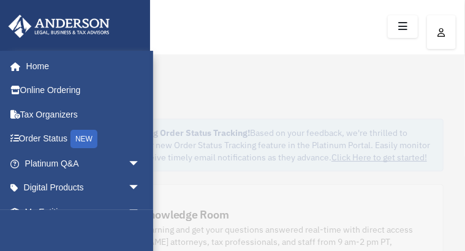
click at [0, 0] on img at bounding box center [0, 0] width 0 height 0
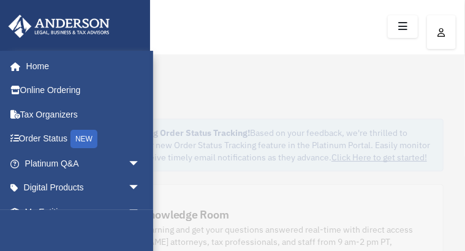
click at [0, 0] on img at bounding box center [0, 0] width 0 height 0
click at [0, 0] on link "My Profile" at bounding box center [0, 0] width 0 height 0
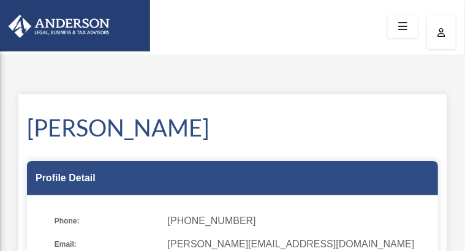
click at [0, 0] on icon "menu" at bounding box center [0, 0] width 0 height 0
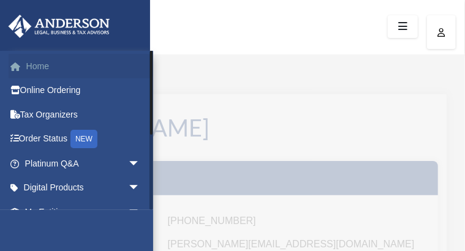
click at [75, 61] on link "Home" at bounding box center [84, 66] width 150 height 25
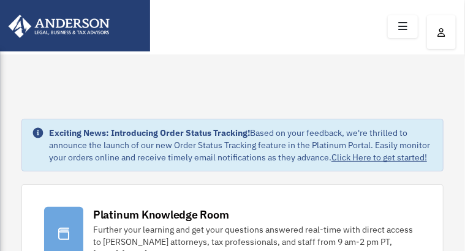
click at [0, 0] on icon "menu" at bounding box center [0, 0] width 0 height 0
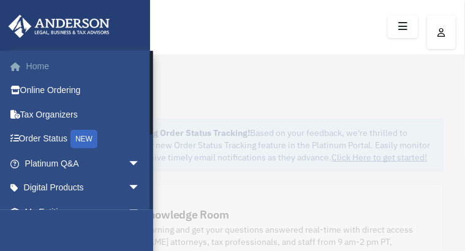
click at [52, 69] on link "Home" at bounding box center [84, 66] width 150 height 25
click at [0, 0] on icon "menu" at bounding box center [0, 0] width 0 height 0
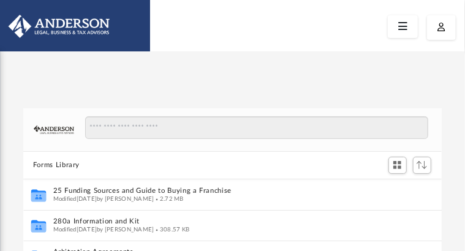
click at [0, 0] on img at bounding box center [0, 0] width 0 height 0
click at [0, 0] on link "Reset Password" at bounding box center [0, 0] width 0 height 0
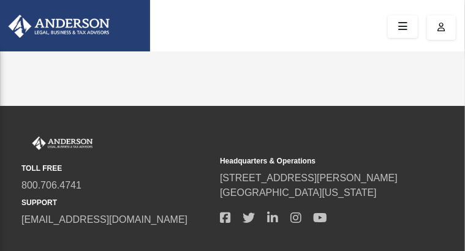
click at [0, 0] on img at bounding box center [0, 0] width 0 height 0
click at [438, 118] on div "TOLL FREE 800.706.4741 SUPPORT info@andersonadvisors.com Headquarters & Operati…" at bounding box center [232, 193] width 465 height 174
click at [0, 0] on icon "menu" at bounding box center [0, 0] width 0 height 0
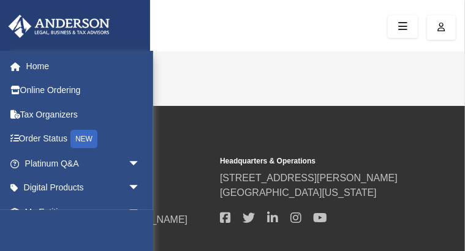
drag, startPoint x: 458, startPoint y: 126, endPoint x: 468, endPoint y: 109, distance: 19.8
click at [465, 109] on html "X Get a chance to win 6 months of Platinum for free just by filling out this su…" at bounding box center [232, 161] width 465 height 323
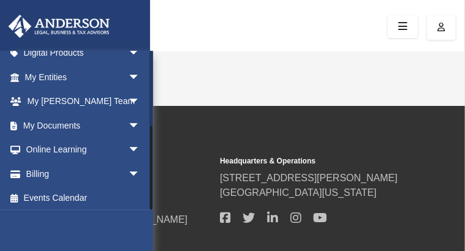
scroll to position [137, 0]
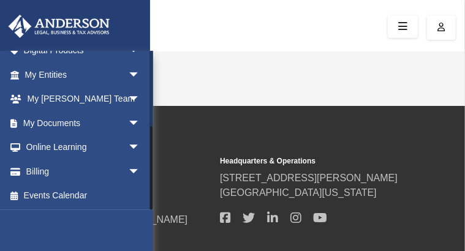
drag, startPoint x: 151, startPoint y: 84, endPoint x: 164, endPoint y: 197, distance: 114.2
click at [164, 197] on div "menu search Site Menu add hale.ella157@yahoo.com My Profile Reset Password Logo…" at bounding box center [232, 161] width 465 height 323
click at [128, 123] on span "arrow_drop_down" at bounding box center [140, 123] width 25 height 25
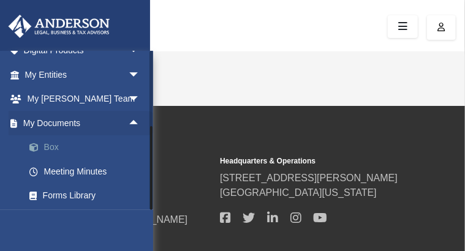
click at [58, 146] on link "Box" at bounding box center [88, 148] width 142 height 25
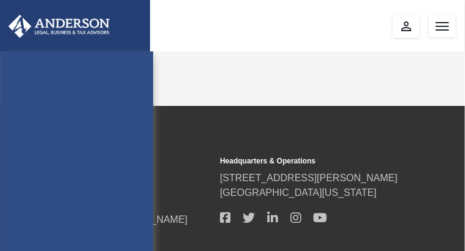
click at [83, 145] on div "hale.ella157@yahoo.com Sign Out hale.ella157@yahoo.com Home Online Ordering Tax…" at bounding box center [76, 177] width 153 height 251
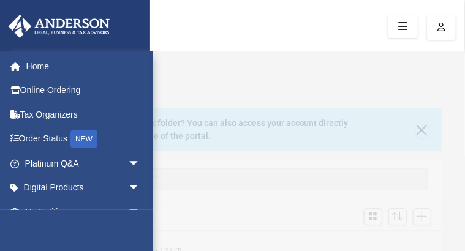
click at [0, 0] on icon "menu" at bounding box center [0, 0] width 0 height 0
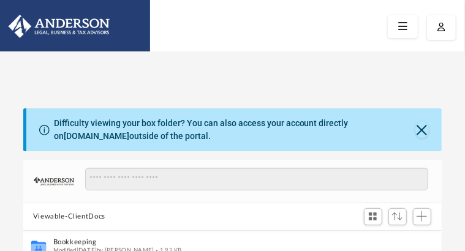
click at [0, 0] on icon "menu" at bounding box center [0, 0] width 0 height 0
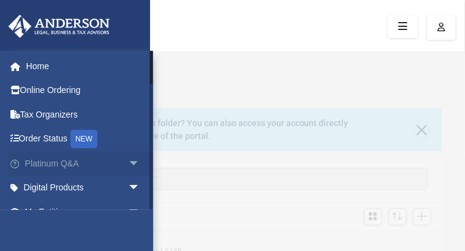
click at [128, 166] on span "arrow_drop_down" at bounding box center [140, 163] width 25 height 25
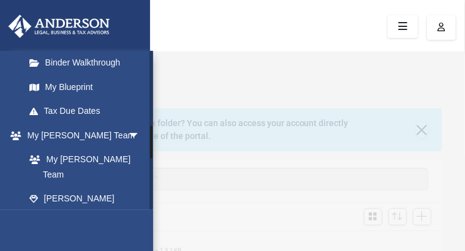
scroll to position [524, 0]
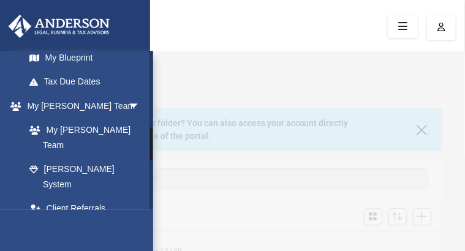
click at [153, 144] on div at bounding box center [152, 130] width 4 height 159
click at [102, 70] on link "My Blueprint" at bounding box center [88, 57] width 142 height 25
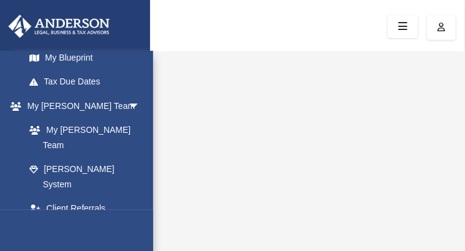
click at [0, 0] on icon "menu" at bounding box center [0, 0] width 0 height 0
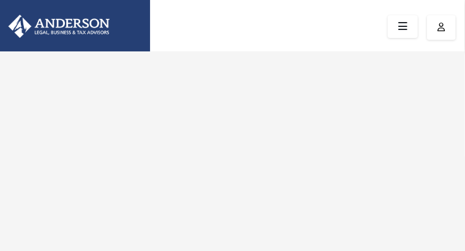
click at [0, 0] on icon "menu" at bounding box center [0, 0] width 0 height 0
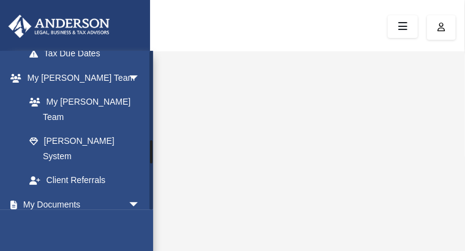
scroll to position [529, 0]
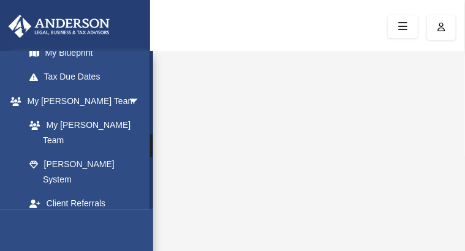
drag, startPoint x: 151, startPoint y: 159, endPoint x: 151, endPoint y: 146, distance: 13.5
click at [151, 146] on div at bounding box center [152, 130] width 4 height 159
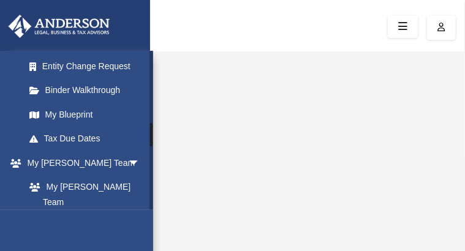
scroll to position [454, 0]
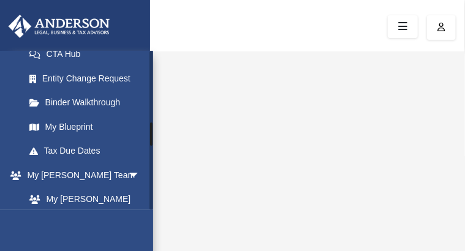
drag, startPoint x: 151, startPoint y: 146, endPoint x: 151, endPoint y: 134, distance: 11.7
click at [151, 134] on div at bounding box center [151, 134] width 2 height 23
click at [91, 115] on link "Binder Walkthrough" at bounding box center [88, 103] width 142 height 25
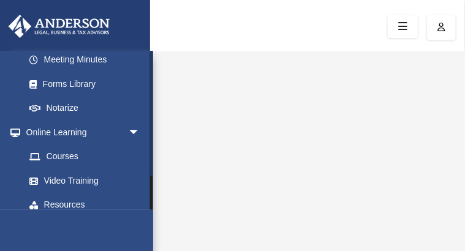
scroll to position [570, 0]
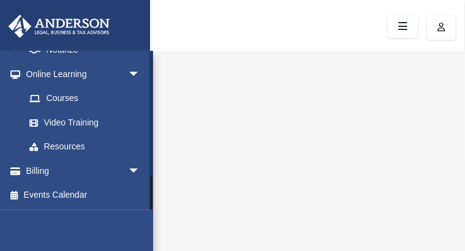
drag, startPoint x: 150, startPoint y: 166, endPoint x: 150, endPoint y: 227, distance: 61.3
click at [150, 227] on div "[PERSON_NAME][EMAIL_ADDRESS][DOMAIN_NAME] Sign Out [PERSON_NAME][EMAIL_ADDRESS]…" at bounding box center [76, 176] width 153 height 251
drag, startPoint x: 151, startPoint y: 197, endPoint x: 149, endPoint y: 203, distance: 6.6
click at [150, 203] on div at bounding box center [152, 130] width 4 height 159
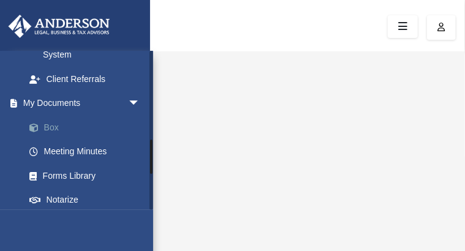
scroll to position [386, 0]
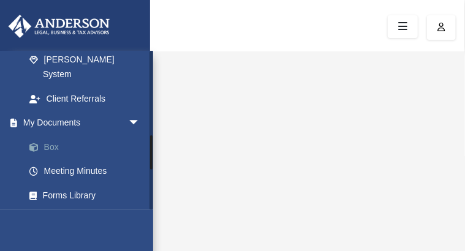
drag, startPoint x: 149, startPoint y: 203, endPoint x: 145, endPoint y: 153, distance: 50.4
click at [145, 153] on div "hale.ella157@yahoo.com Sign Out hale.ella157@yahoo.com Home Online Ordering Tax…" at bounding box center [76, 130] width 153 height 159
click at [65, 159] on link "Box" at bounding box center [88, 147] width 142 height 25
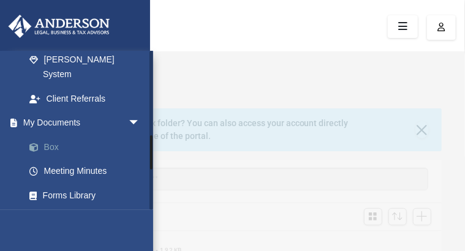
scroll to position [273, 413]
click at [185, 114] on div "Difficulty viewing your box folder? You can also access your account directly o…" at bounding box center [234, 130] width 416 height 43
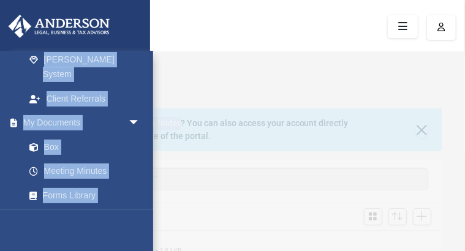
drag, startPoint x: 185, startPoint y: 114, endPoint x: 206, endPoint y: 72, distance: 46.6
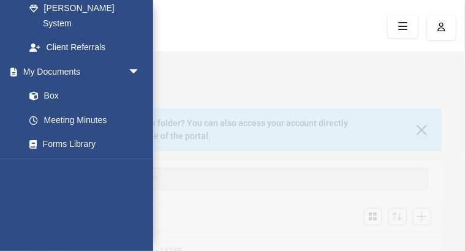
scroll to position [0, 0]
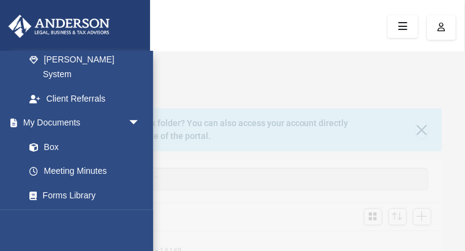
click at [0, 0] on icon "menu" at bounding box center [0, 0] width 0 height 0
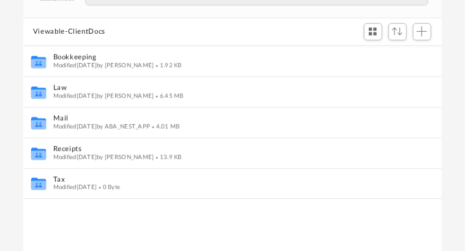
scroll to position [190, 0]
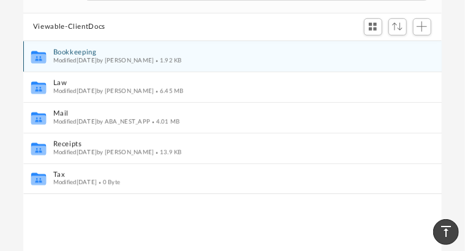
click at [72, 63] on span "Modified Wed Apr 5 2023 by Ella J. Hale" at bounding box center [103, 60] width 101 height 6
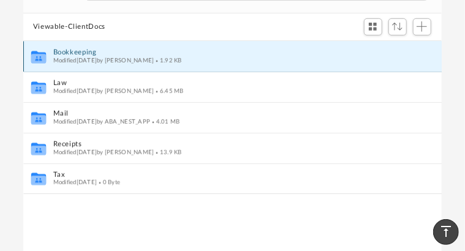
click at [42, 63] on icon "grid" at bounding box center [38, 58] width 15 height 9
click at [425, 67] on div "Collaborated Folder Bookkeeping Modified Wed Apr 5 2023 by Ella J. Hale 1.92 KB" at bounding box center [232, 56] width 419 height 31
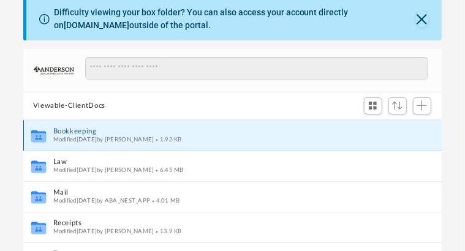
scroll to position [0, 0]
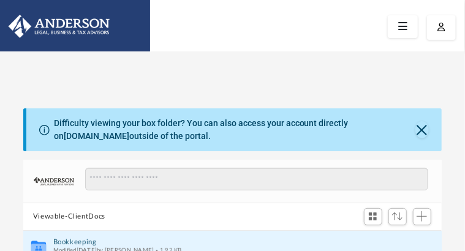
click at [0, 0] on icon "menu" at bounding box center [0, 0] width 0 height 0
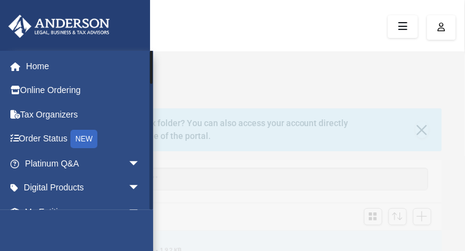
drag, startPoint x: 150, startPoint y: 110, endPoint x: 147, endPoint y: 47, distance: 62.6
click at [102, 60] on link "Home" at bounding box center [84, 66] width 150 height 25
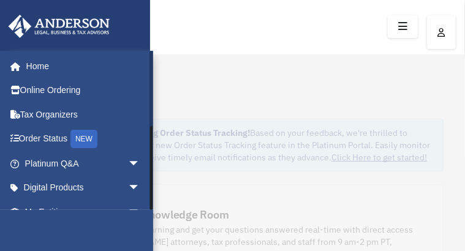
scroll to position [137, 0]
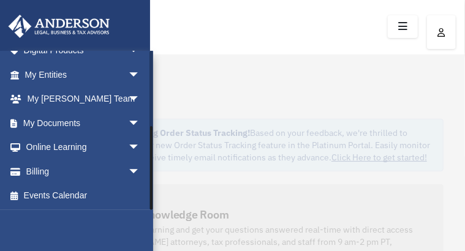
drag, startPoint x: 0, startPoint y: 0, endPoint x: 154, endPoint y: 218, distance: 267.1
click at [128, 126] on span "arrow_drop_down" at bounding box center [140, 123] width 25 height 25
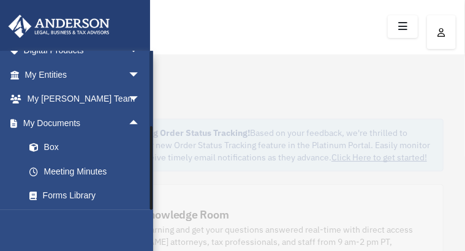
scroll to position [234, 0]
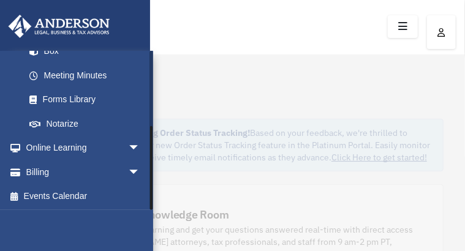
drag, startPoint x: 150, startPoint y: 147, endPoint x: 151, endPoint y: 177, distance: 29.4
click at [151, 177] on div at bounding box center [151, 168] width 2 height 84
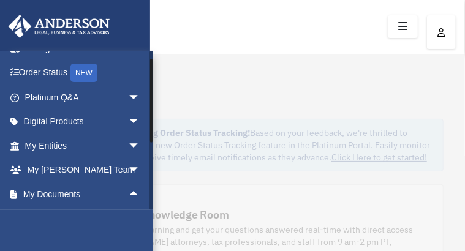
scroll to position [0, 0]
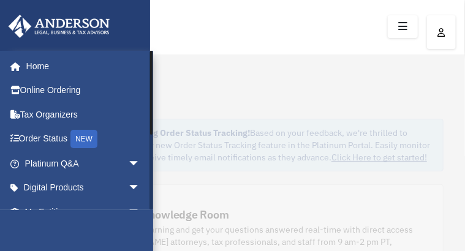
drag, startPoint x: 151, startPoint y: 177, endPoint x: 410, endPoint y: 92, distance: 272.8
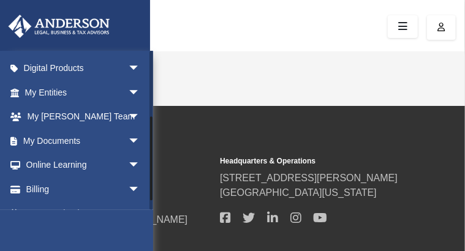
drag, startPoint x: 153, startPoint y: 121, endPoint x: 156, endPoint y: 158, distance: 37.6
click at [156, 158] on div "menu search Site Menu add [PERSON_NAME][EMAIL_ADDRESS][DOMAIN_NAME] My Profile …" at bounding box center [232, 161] width 465 height 323
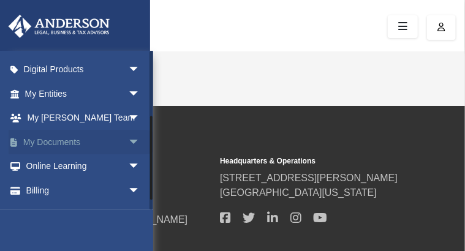
click at [128, 137] on span "arrow_drop_down" at bounding box center [140, 142] width 25 height 25
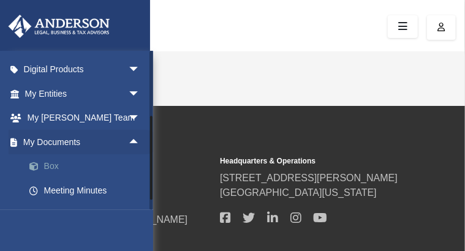
click at [76, 165] on link "Box" at bounding box center [88, 167] width 142 height 25
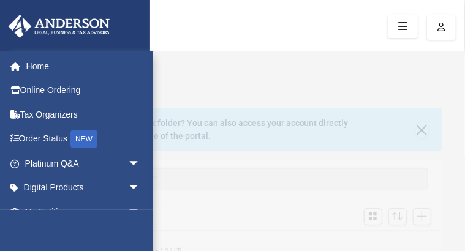
scroll to position [273, 413]
click at [0, 0] on icon "menu" at bounding box center [0, 0] width 0 height 0
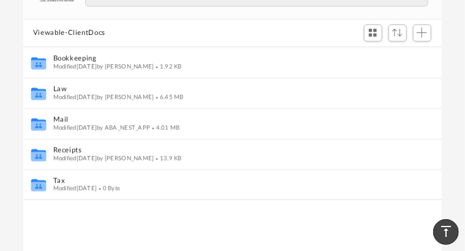
scroll to position [180, 0]
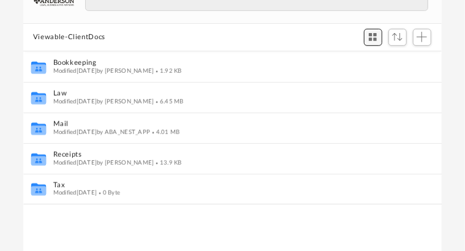
click at [378, 42] on span "Switch to Grid View" at bounding box center [373, 37] width 10 height 10
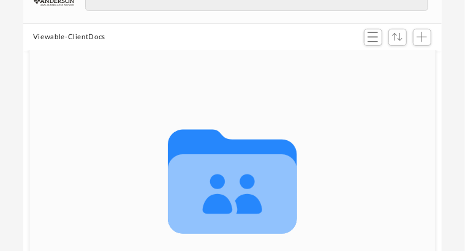
scroll to position [0, 0]
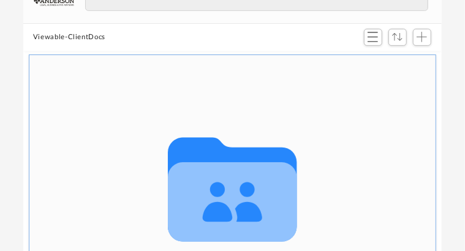
click at [245, 213] on icon "grid" at bounding box center [232, 189] width 129 height 104
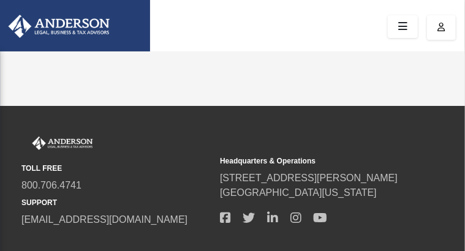
click at [0, 0] on div "menu" at bounding box center [0, 0] width 0 height 0
click at [0, 0] on icon "menu" at bounding box center [0, 0] width 0 height 0
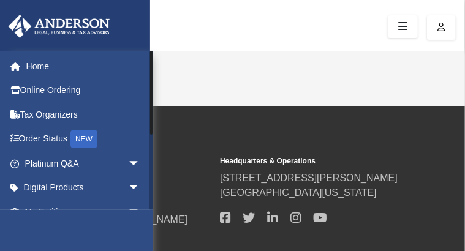
click at [150, 117] on div at bounding box center [151, 93] width 2 height 84
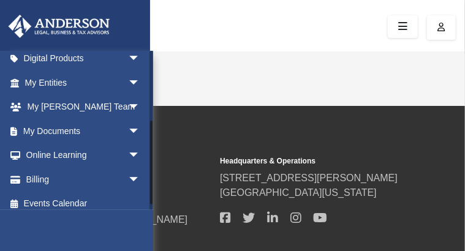
scroll to position [137, 0]
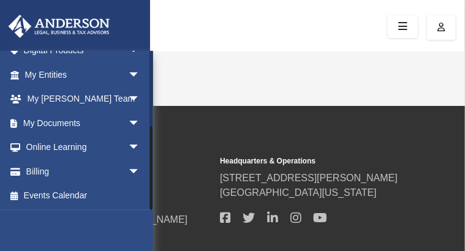
drag, startPoint x: 150, startPoint y: 117, endPoint x: 159, endPoint y: 212, distance: 95.5
click at [159, 212] on div "menu search Site Menu add [PERSON_NAME][EMAIL_ADDRESS][DOMAIN_NAME] My Profile …" at bounding box center [232, 161] width 465 height 323
click at [128, 124] on span "arrow_drop_down" at bounding box center [140, 123] width 25 height 25
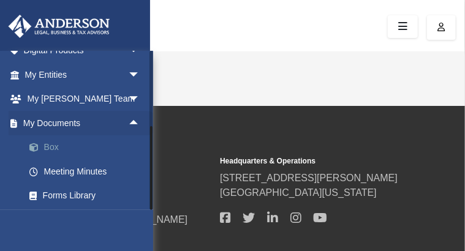
click at [91, 145] on link "Box" at bounding box center [88, 148] width 142 height 25
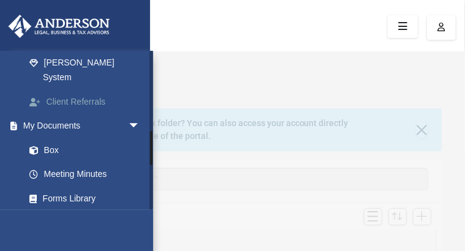
scroll to position [330, 0]
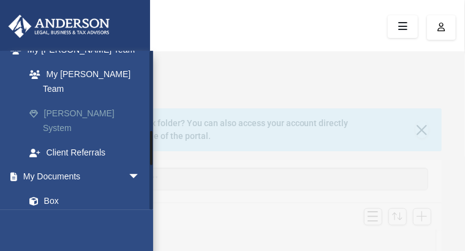
drag, startPoint x: 150, startPoint y: 112, endPoint x: 145, endPoint y: 140, distance: 29.3
click at [145, 140] on div "hale.ella157@yahoo.com Sign Out hale.ella157@yahoo.com Home Online Ordering Tax…" at bounding box center [76, 130] width 153 height 159
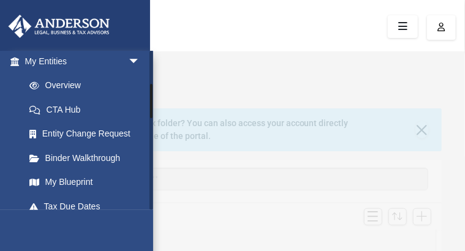
scroll to position [148, 0]
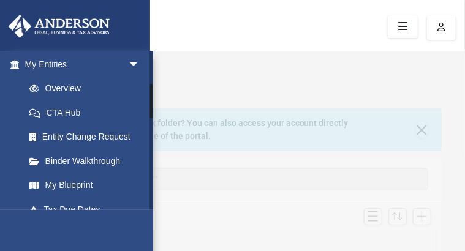
drag, startPoint x: 150, startPoint y: 87, endPoint x: 151, endPoint y: 101, distance: 13.6
click at [151, 101] on div at bounding box center [152, 130] width 4 height 159
click at [94, 88] on link "Overview" at bounding box center [88, 89] width 142 height 25
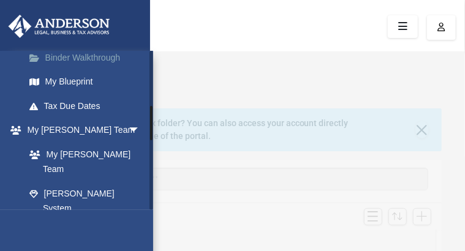
scroll to position [218, 0]
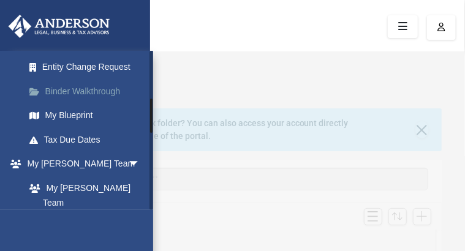
drag, startPoint x: 151, startPoint y: 155, endPoint x: 147, endPoint y: 116, distance: 39.5
click at [147, 116] on div "[PERSON_NAME][EMAIL_ADDRESS][DOMAIN_NAME] Sign Out [PERSON_NAME][EMAIL_ADDRESS]…" at bounding box center [76, 130] width 153 height 159
click at [152, 112] on div at bounding box center [151, 116] width 2 height 34
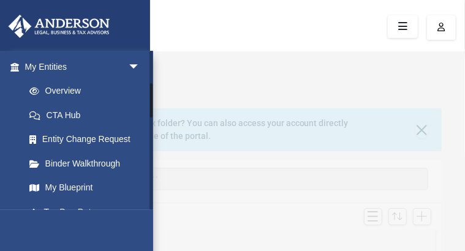
scroll to position [137, 0]
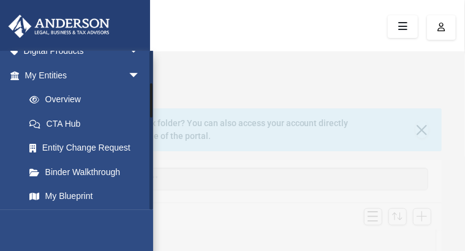
drag, startPoint x: 152, startPoint y: 112, endPoint x: 151, endPoint y: 94, distance: 17.8
click at [151, 94] on div at bounding box center [151, 100] width 2 height 34
click at [101, 185] on link "Binder Walkthrough" at bounding box center [88, 172] width 142 height 25
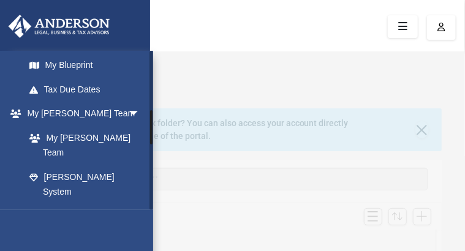
scroll to position [271, 0]
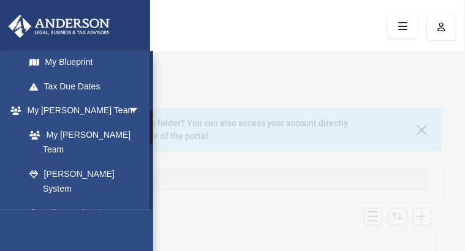
drag, startPoint x: 150, startPoint y: 86, endPoint x: 161, endPoint y: 128, distance: 43.0
click at [95, 75] on link "My Blueprint" at bounding box center [88, 62] width 142 height 25
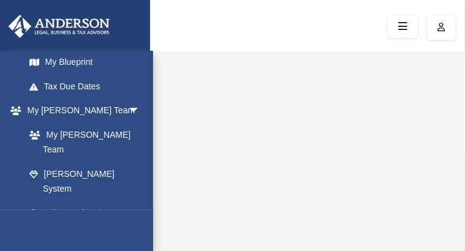
click at [0, 0] on icon "menu" at bounding box center [0, 0] width 0 height 0
